Goal: Task Accomplishment & Management: Use online tool/utility

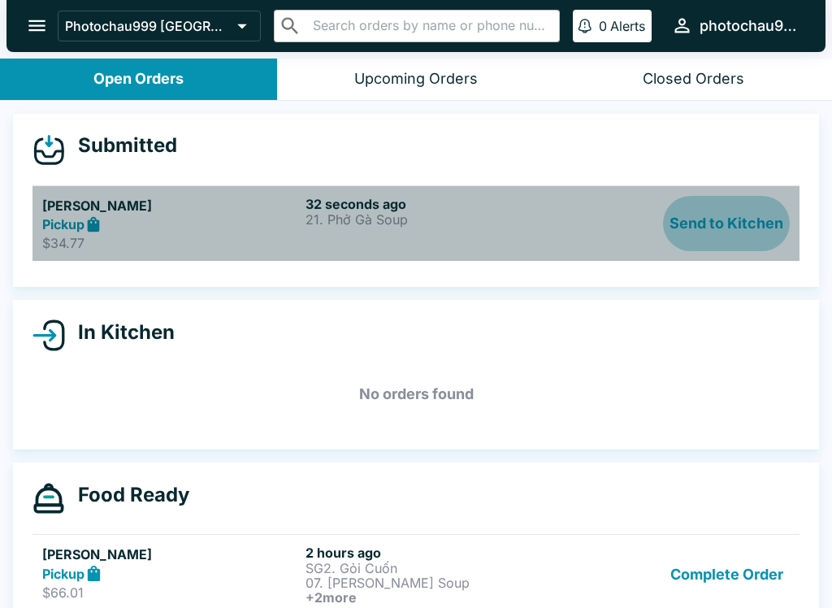
click at [750, 227] on button "Send to Kitchen" at bounding box center [726, 224] width 127 height 56
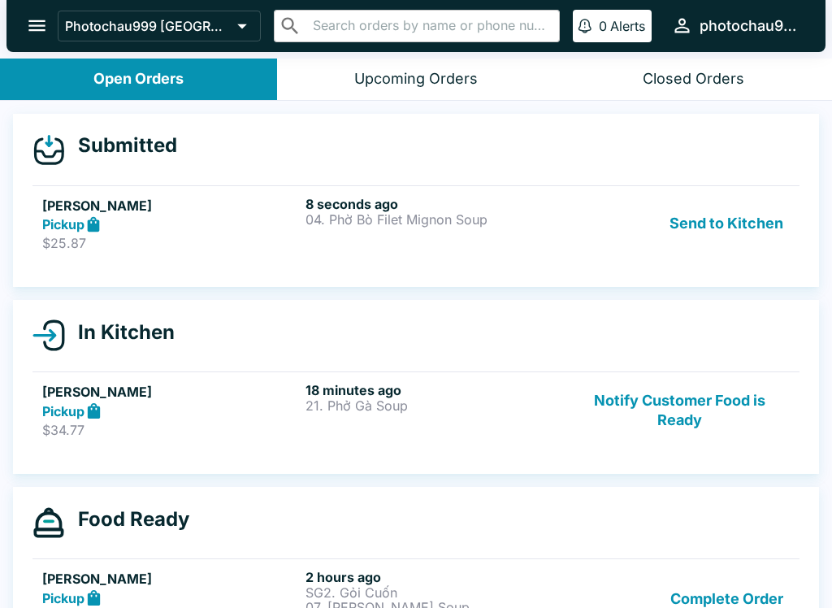
click at [554, 242] on div "8 seconds ago 04. Phờ Bò Filet Mignon Soup" at bounding box center [434, 224] width 257 height 56
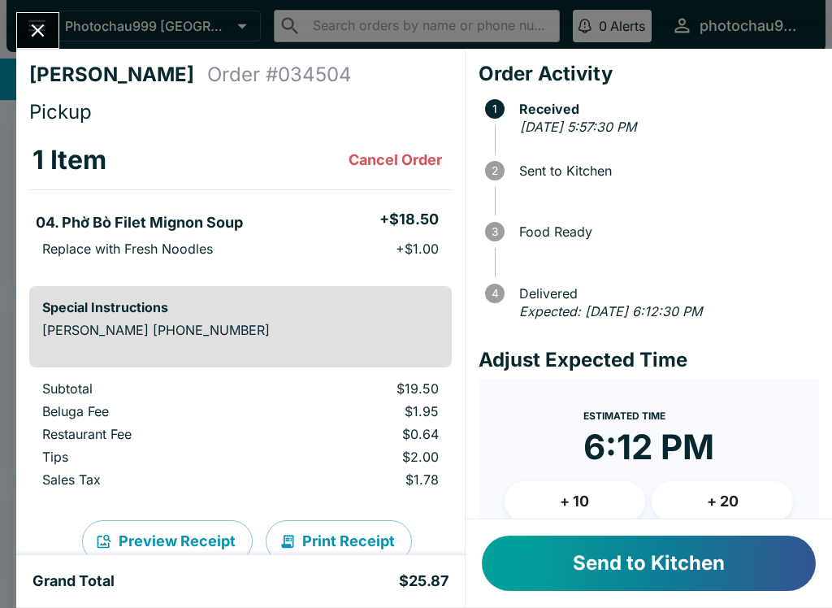
click at [693, 559] on button "Send to Kitchen" at bounding box center [649, 563] width 334 height 55
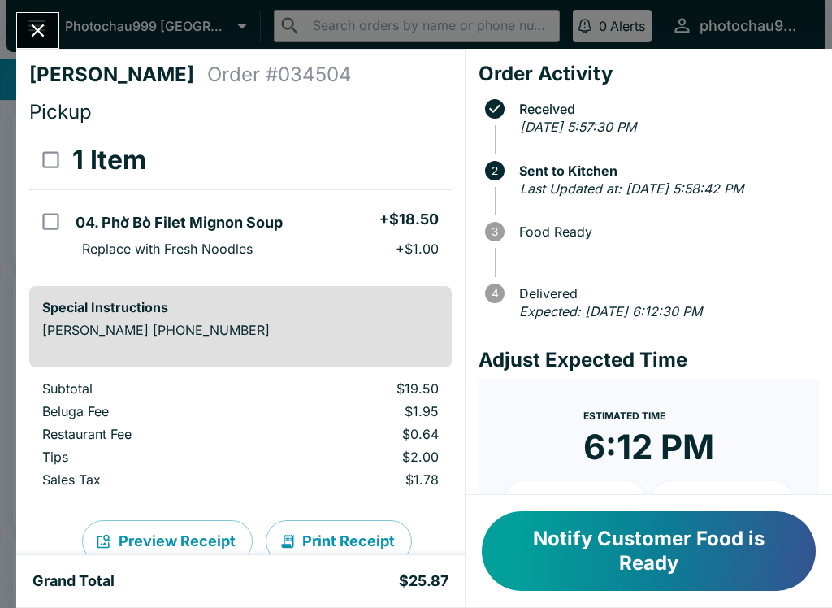
click at [730, 570] on button "Notify Customer Food is Ready" at bounding box center [649, 551] width 334 height 80
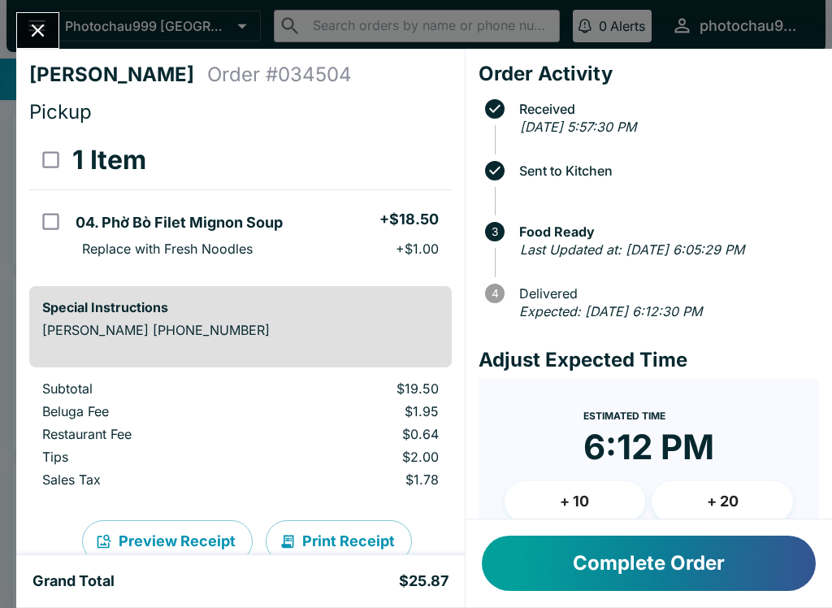
click at [700, 550] on button "Complete Order" at bounding box center [649, 563] width 334 height 55
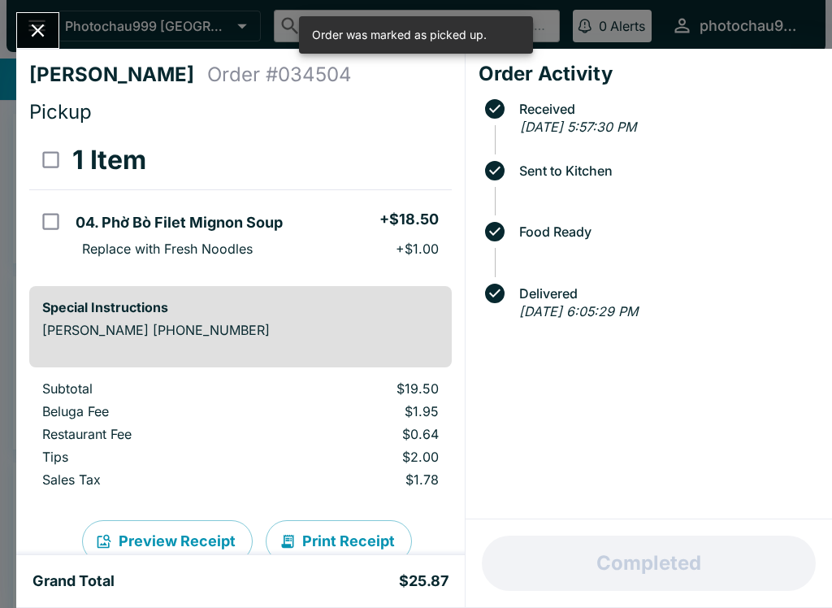
click at [49, 19] on button "Close" at bounding box center [37, 30] width 41 height 35
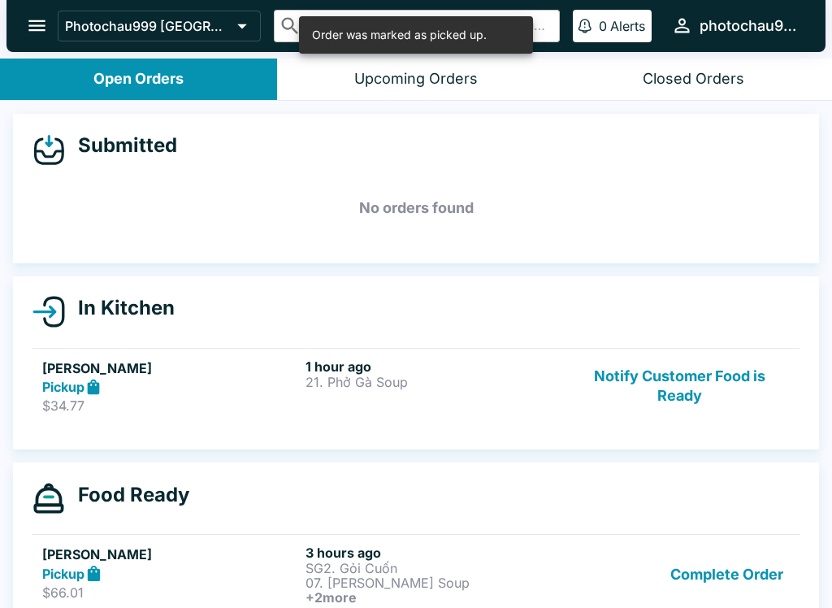
click at [711, 391] on button "Notify Customer Food is Ready" at bounding box center [680, 387] width 220 height 56
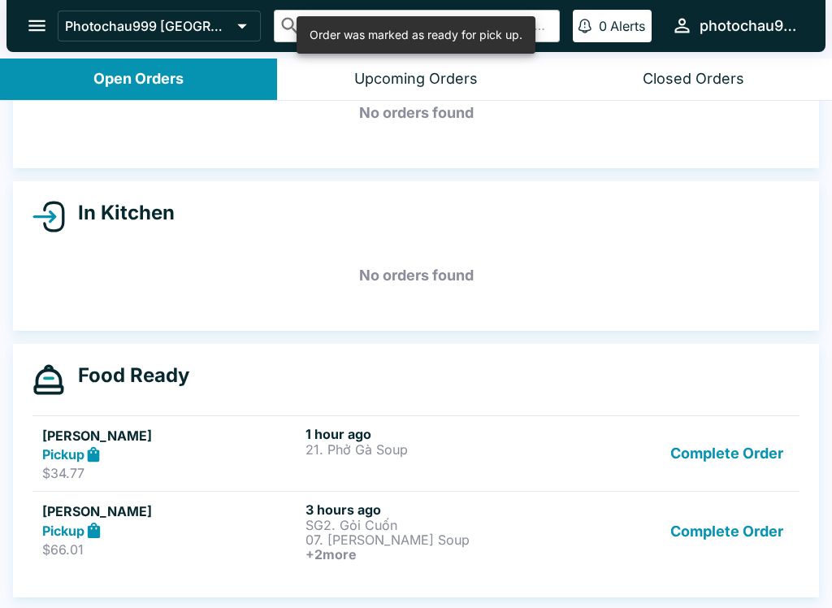
scroll to position [95, 0]
click at [560, 535] on p "07. [PERSON_NAME] Soup" at bounding box center [434, 539] width 257 height 15
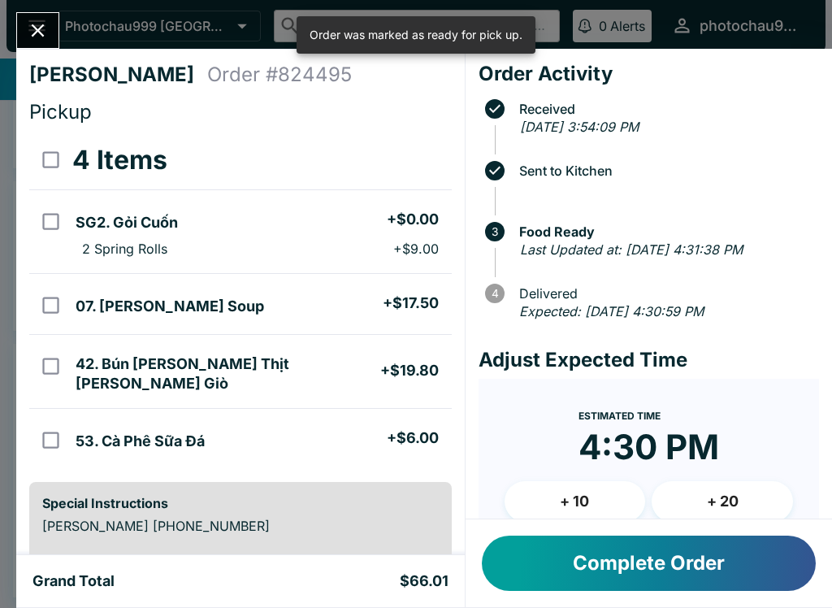
click at [702, 553] on button "Complete Order" at bounding box center [649, 563] width 334 height 55
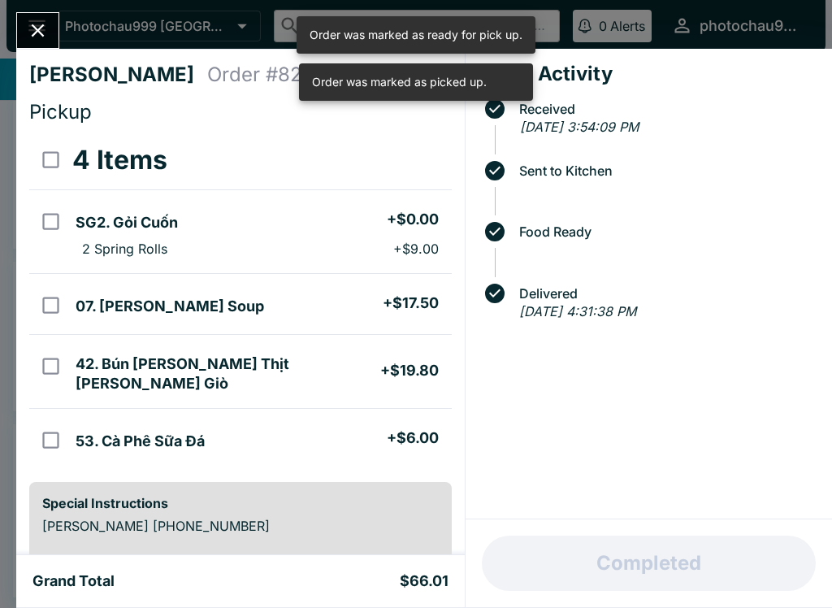
scroll to position [15, 0]
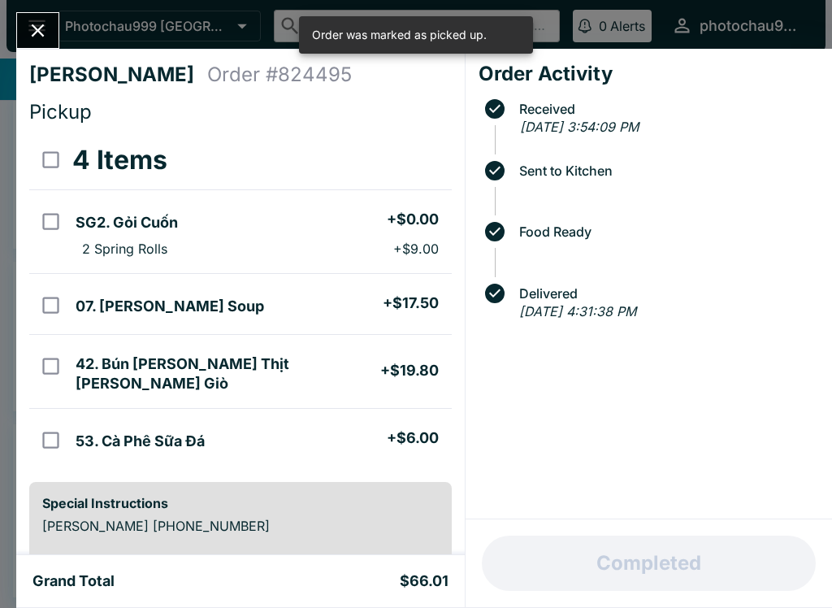
click at [23, 25] on button "Close" at bounding box center [37, 30] width 41 height 35
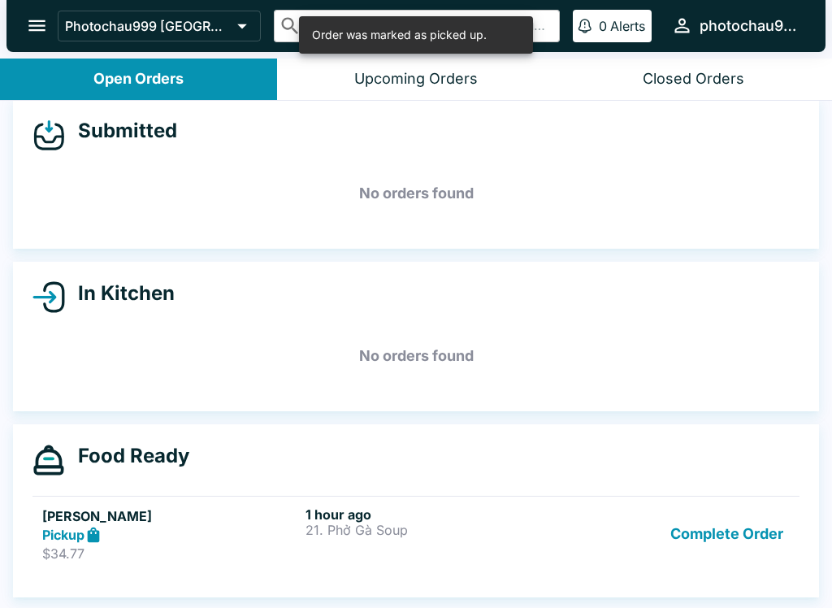
click at [743, 544] on button "Complete Order" at bounding box center [727, 534] width 126 height 56
